Goal: Navigation & Orientation: Go to known website

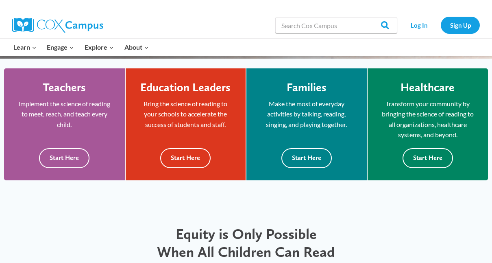
scroll to position [217, 0]
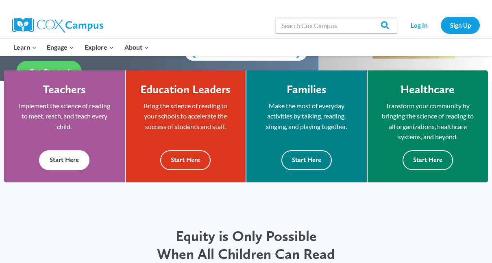
click at [76, 161] on button "Start Here" at bounding box center [64, 160] width 50 height 20
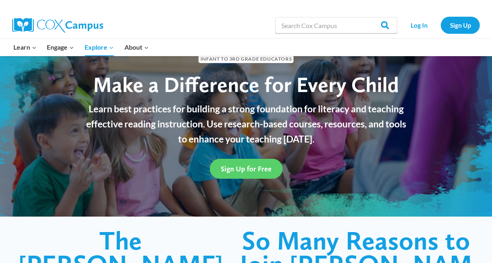
scroll to position [42, 0]
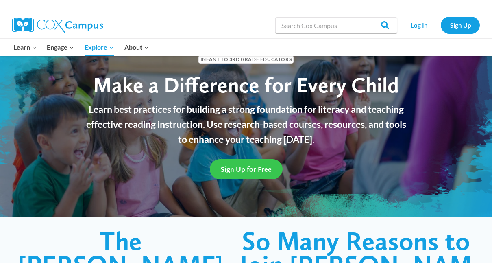
click at [259, 168] on span "Sign Up for Free" at bounding box center [246, 169] width 51 height 9
